Goal: Navigation & Orientation: Find specific page/section

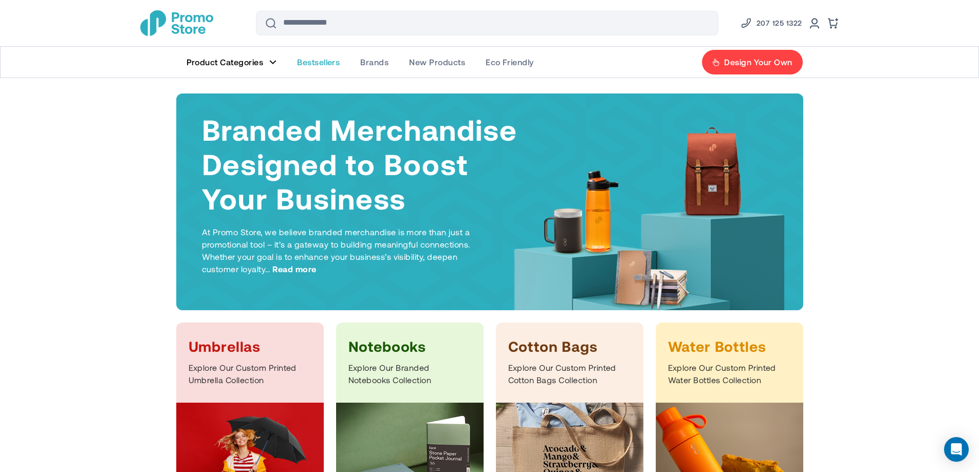
click at [320, 67] on span "Bestsellers" at bounding box center [318, 62] width 43 height 10
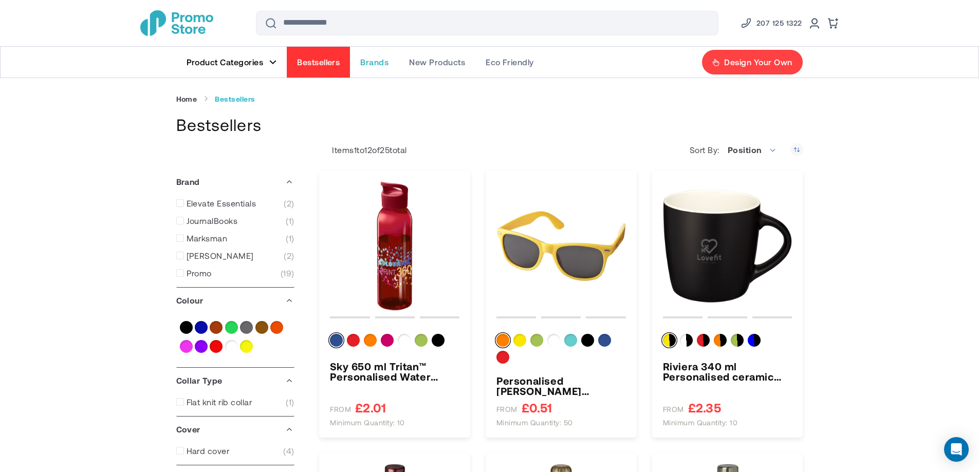
click at [367, 65] on span "Brands" at bounding box center [374, 62] width 28 height 10
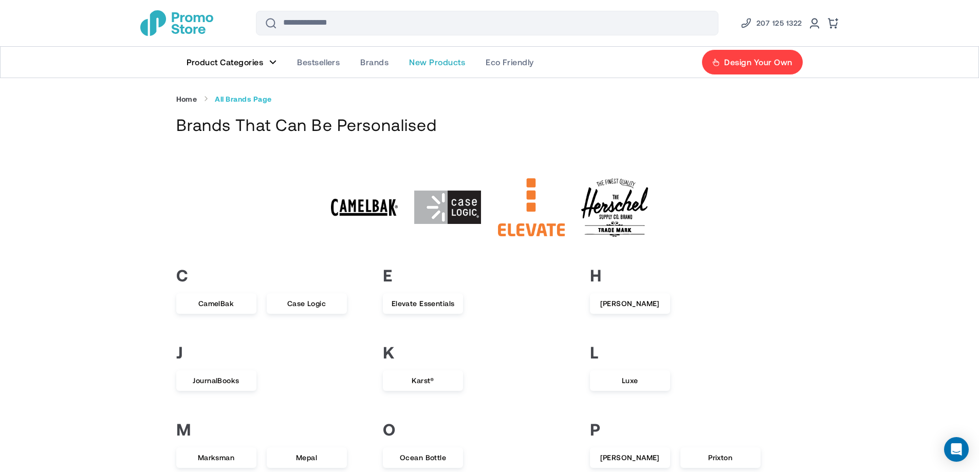
click at [424, 64] on span "New Products" at bounding box center [437, 62] width 56 height 10
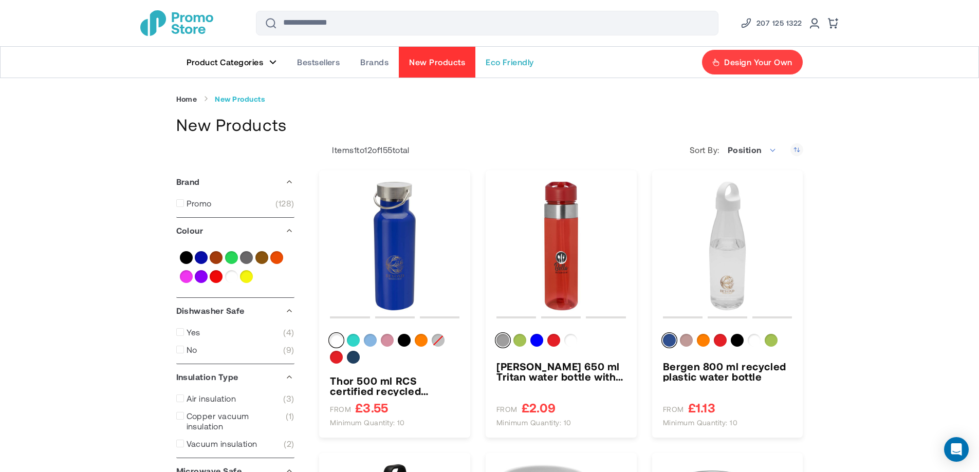
click at [507, 63] on span "Eco Friendly" at bounding box center [510, 62] width 48 height 10
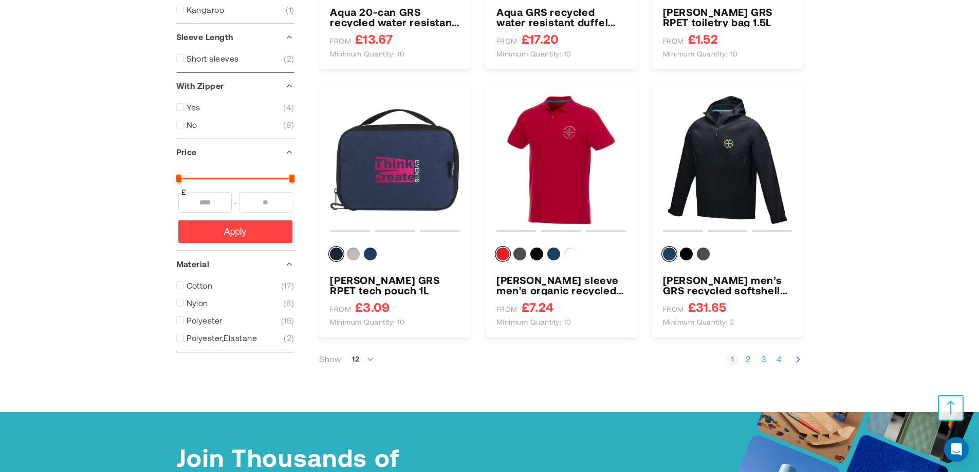
scroll to position [925, 0]
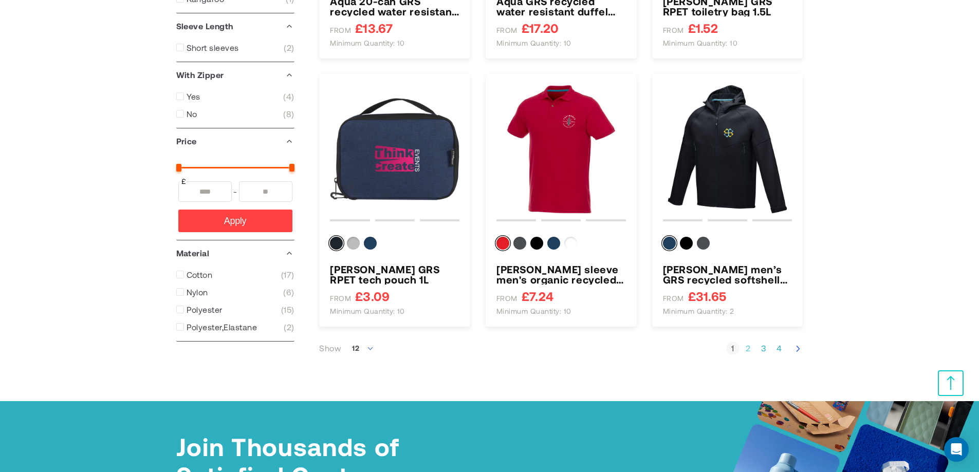
click at [747, 350] on link "Page 2" at bounding box center [748, 348] width 13 height 10
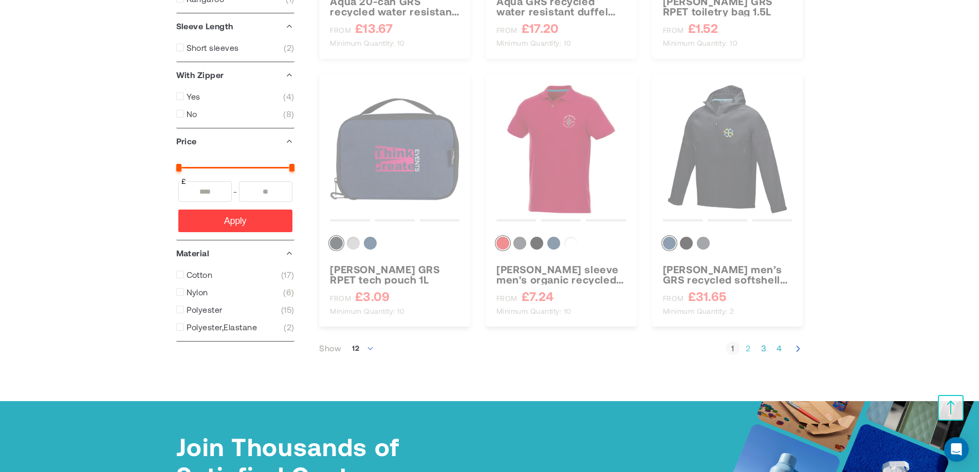
scroll to position [171, 0]
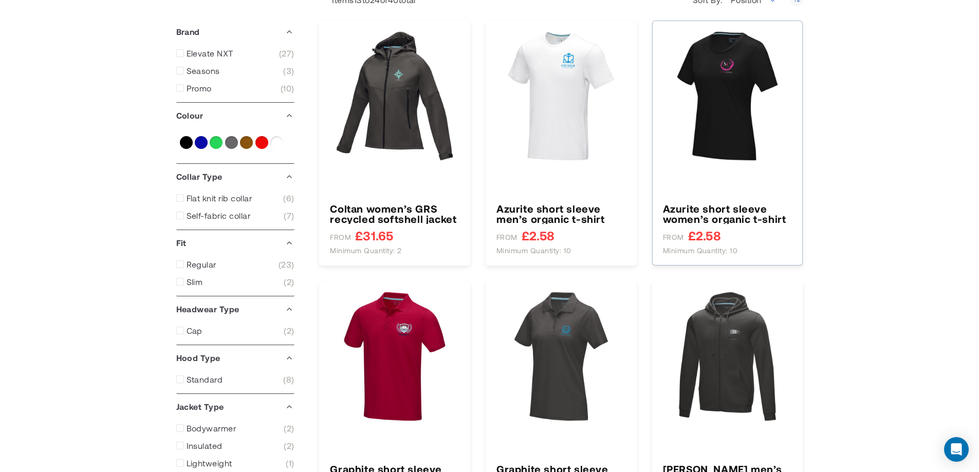
type input "****"
type input "*****"
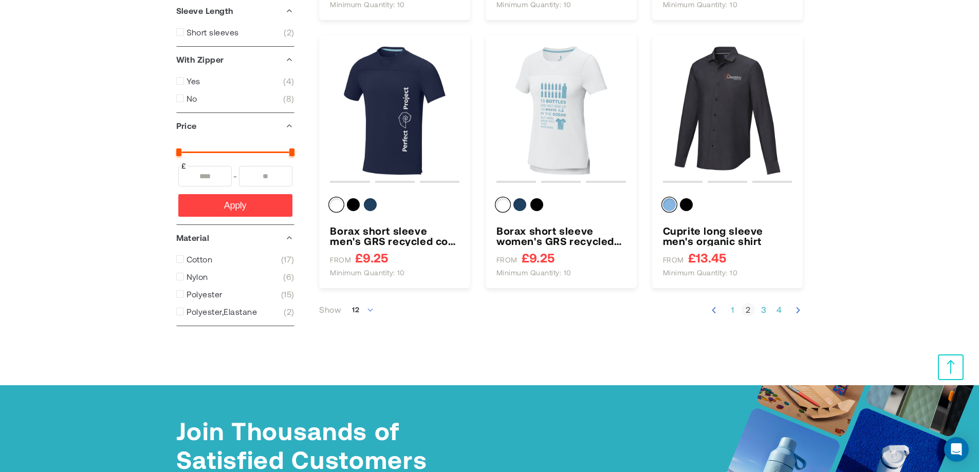
scroll to position [977, 0]
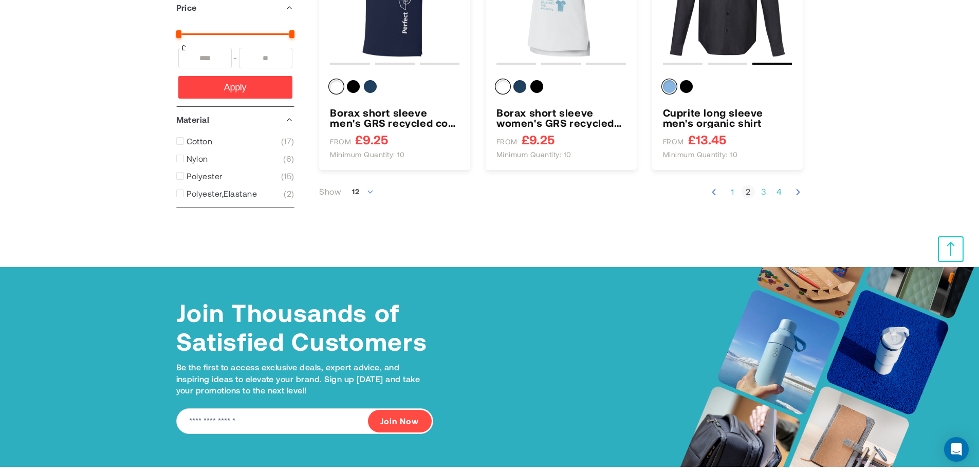
click at [764, 193] on link "Page 3" at bounding box center [763, 192] width 13 height 10
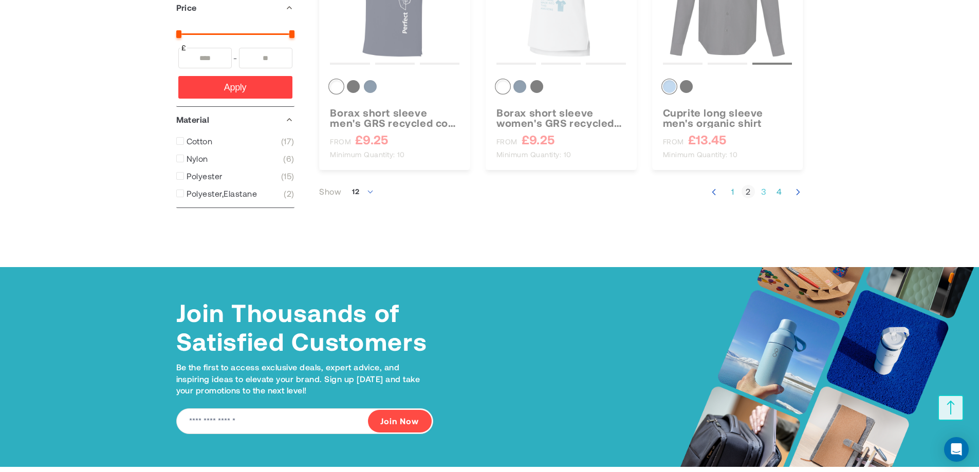
scroll to position [191, 0]
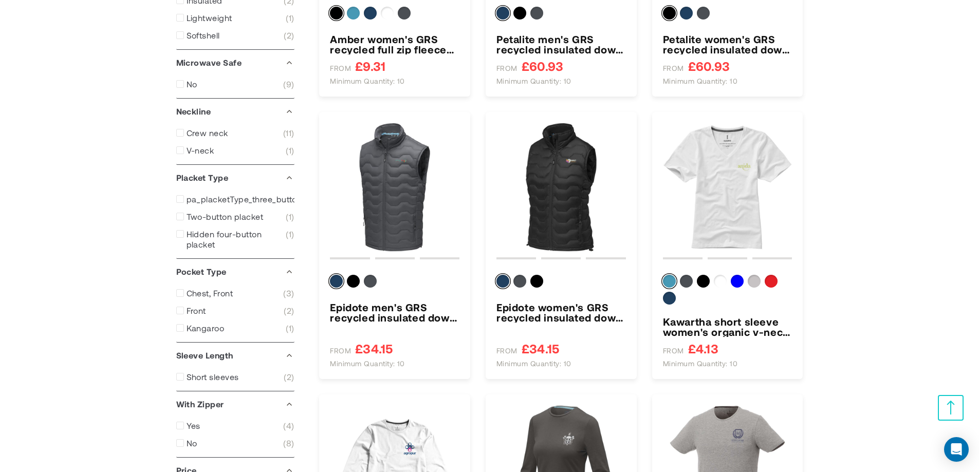
scroll to position [617, 0]
